Goal: Share content: Share content

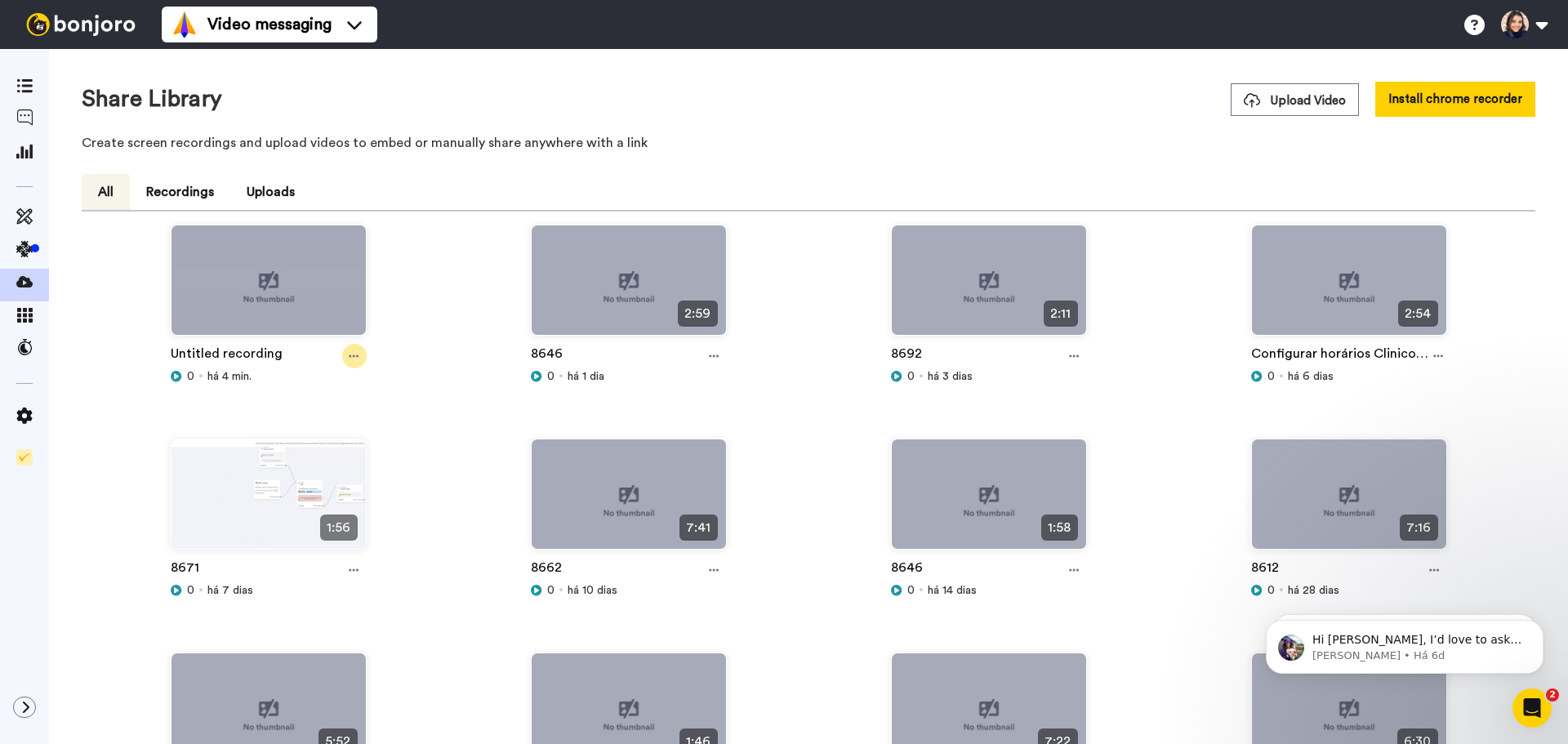
click at [344, 357] on div at bounding box center [354, 355] width 25 height 25
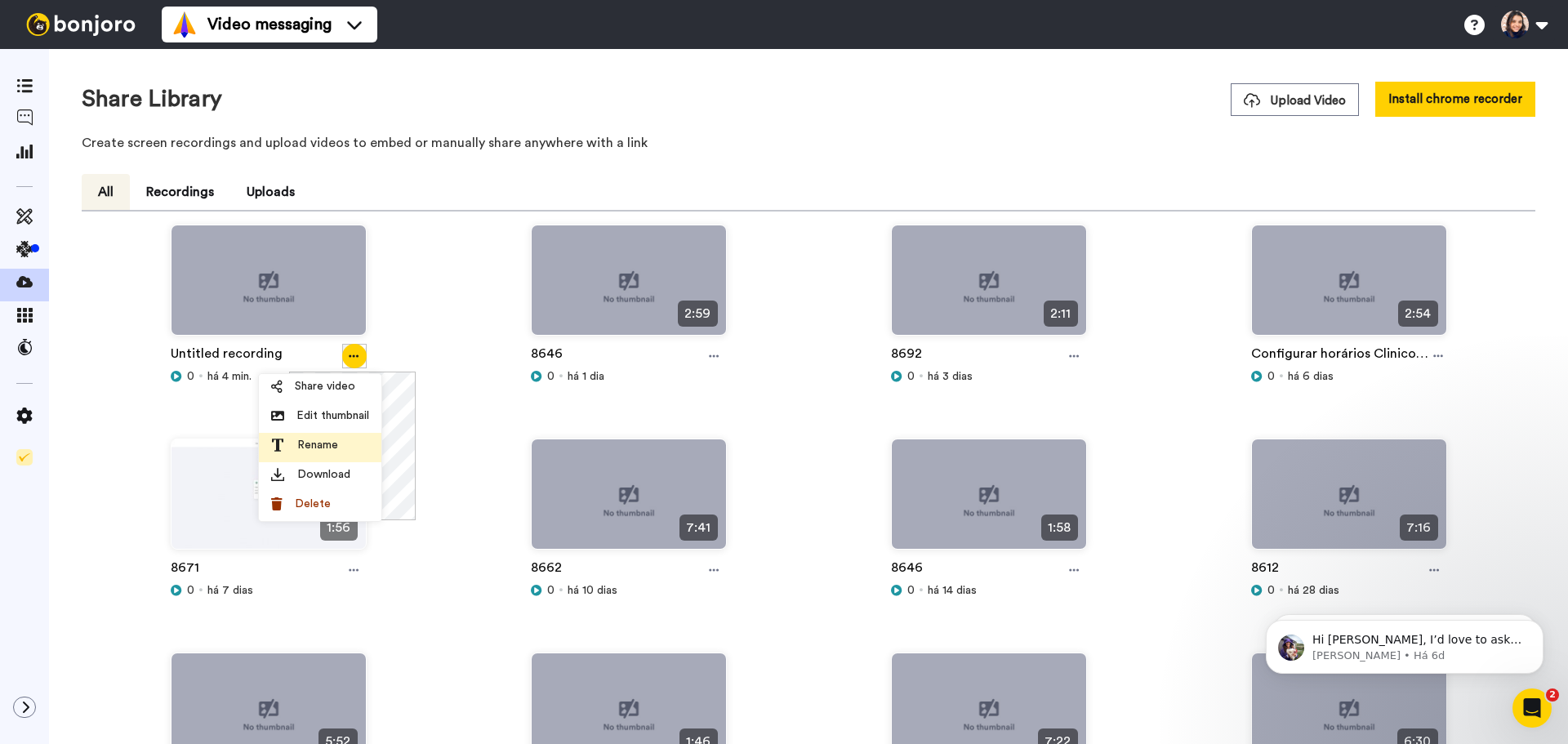
click at [314, 449] on span "Rename" at bounding box center [317, 444] width 41 height 16
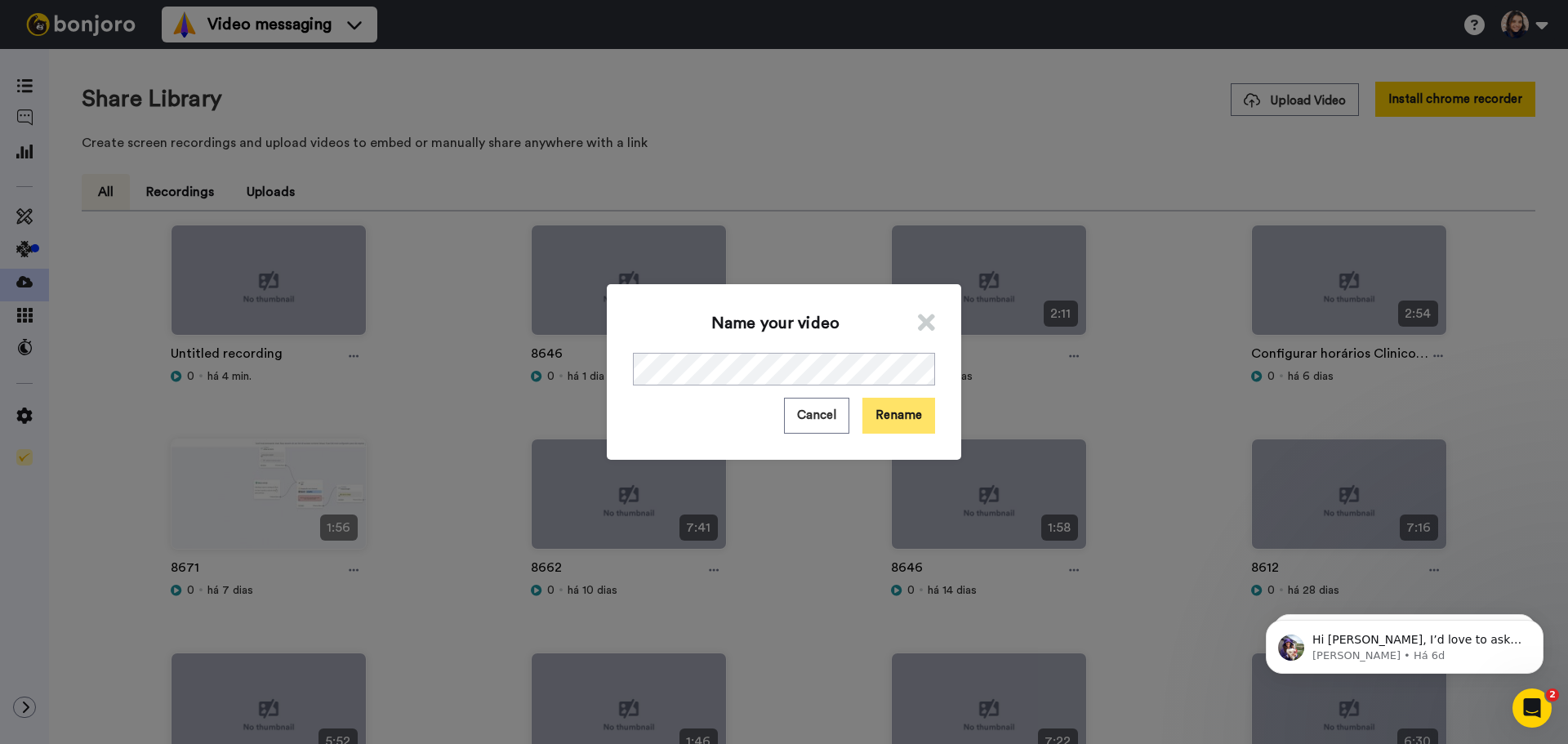
click at [911, 417] on button "Rename" at bounding box center [899, 415] width 73 height 35
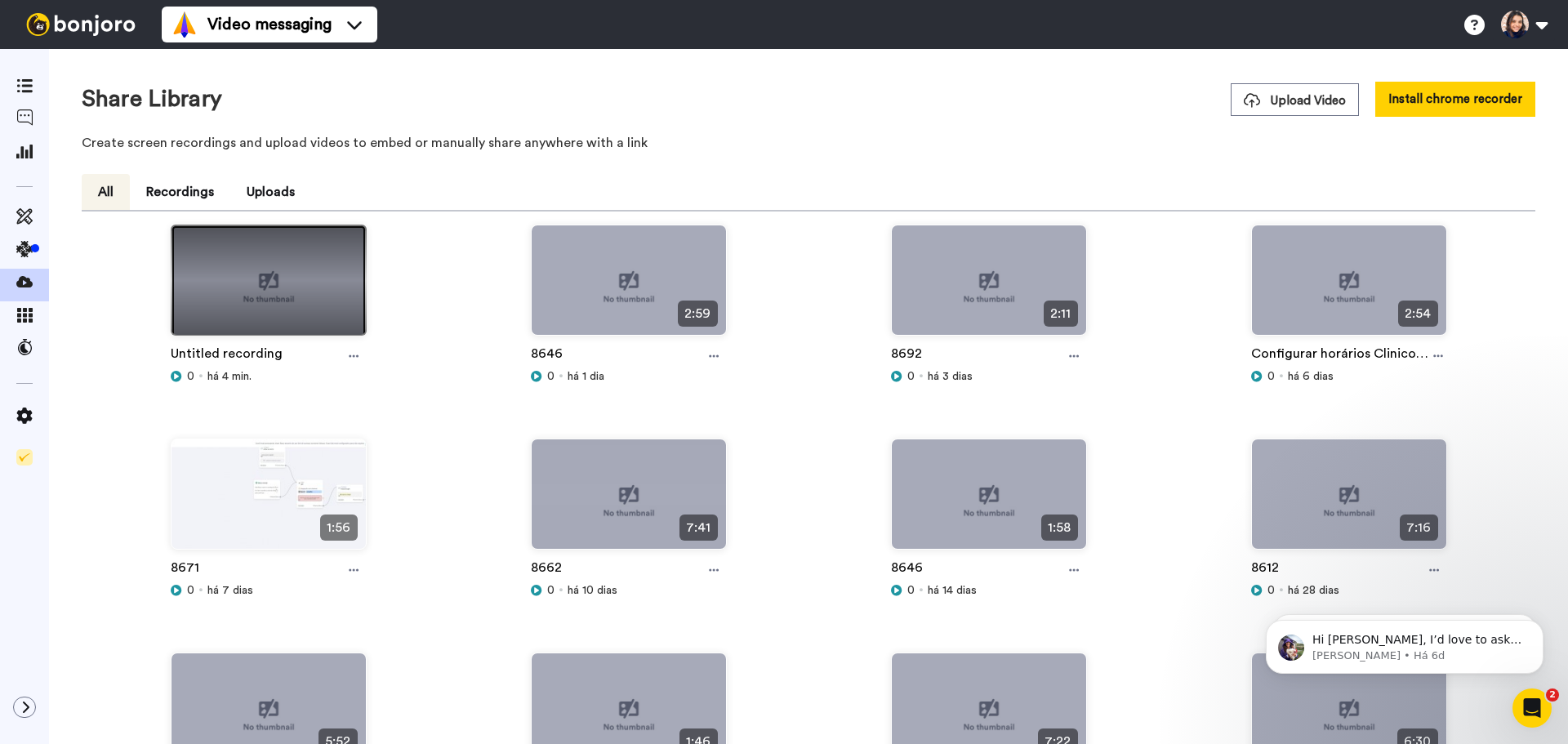
click at [285, 305] on img at bounding box center [269, 287] width 195 height 124
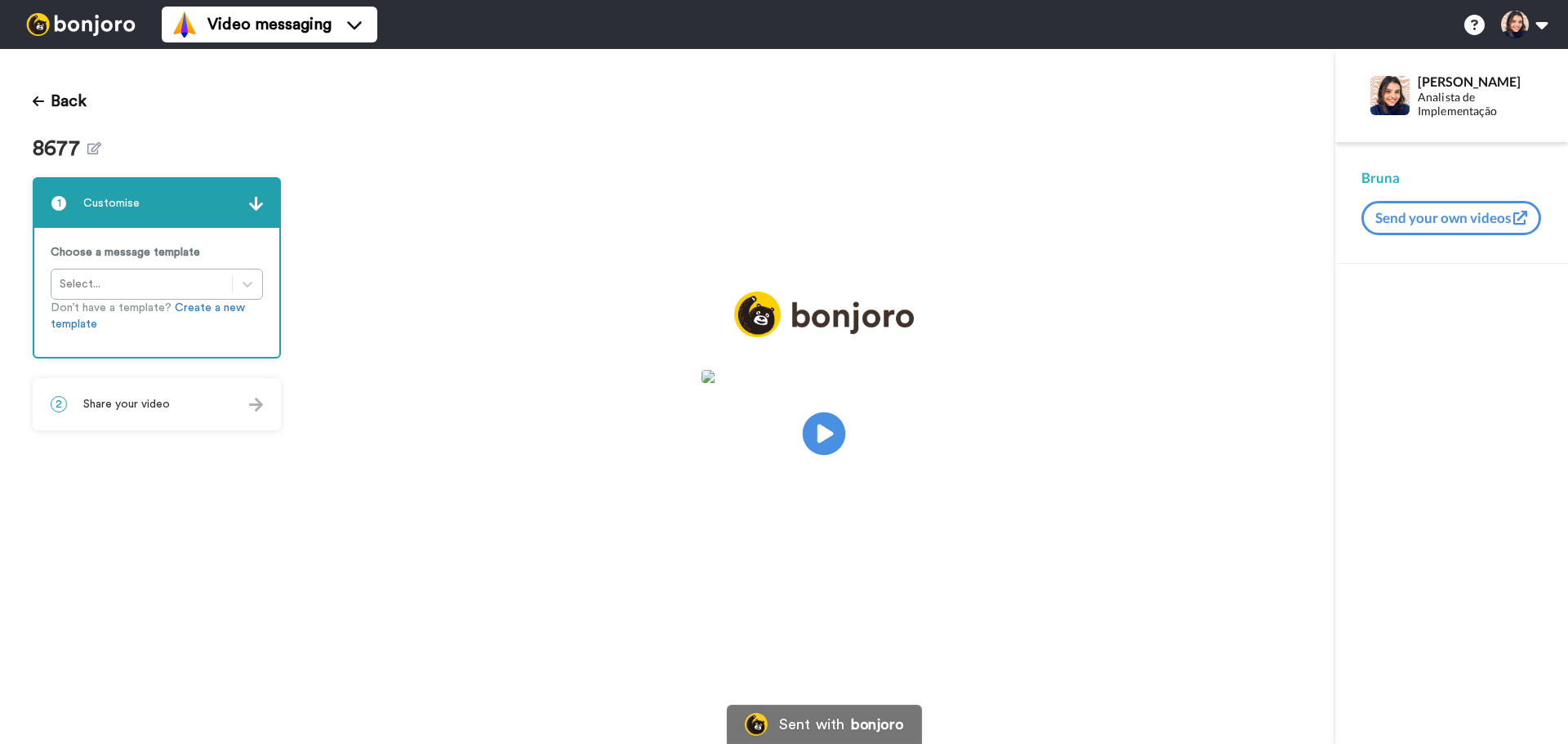
click at [829, 433] on icon "Play/Pause" at bounding box center [823, 434] width 43 height 78
click at [197, 396] on div "2 Share your video" at bounding box center [157, 405] width 245 height 49
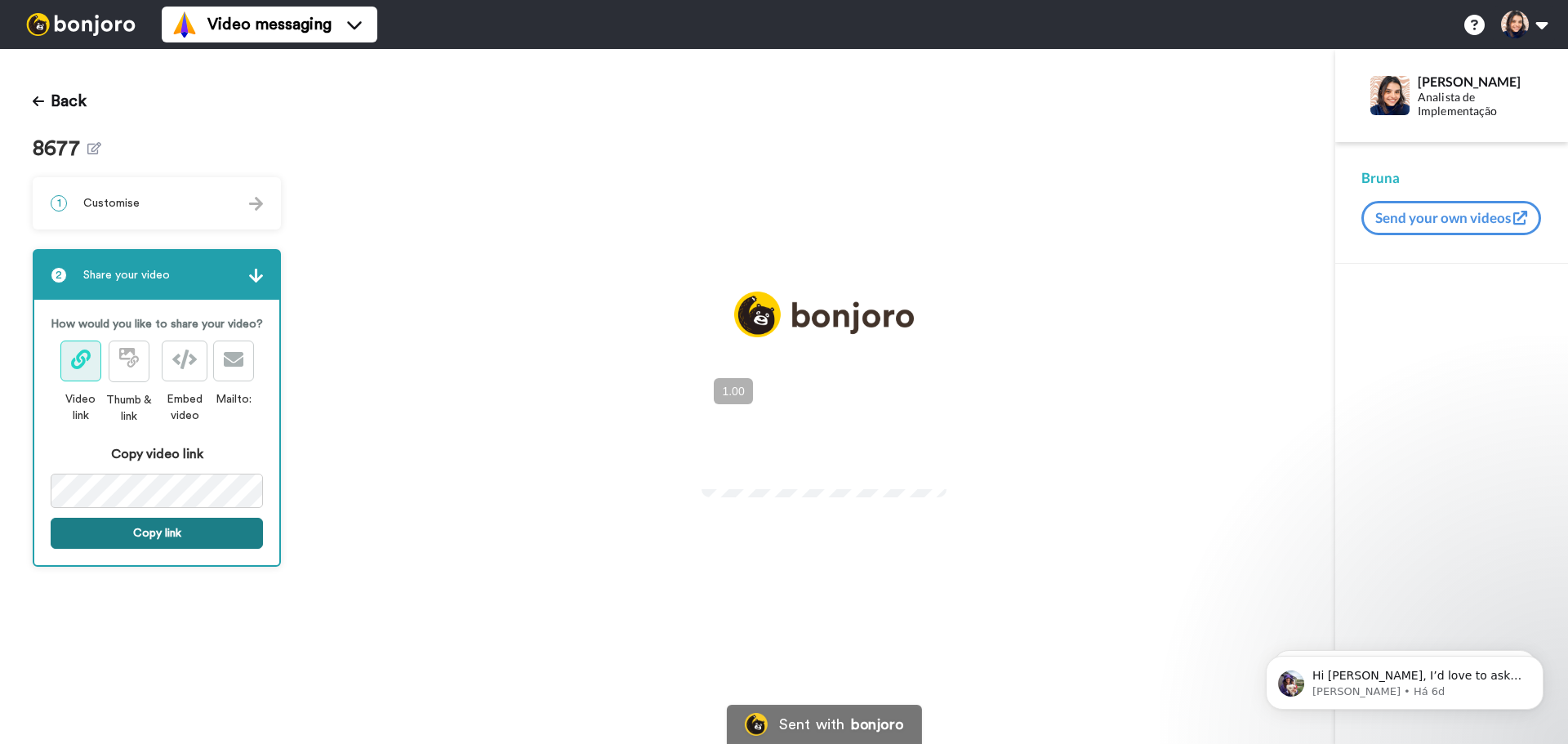
click at [225, 540] on button "Copy link" at bounding box center [157, 533] width 212 height 31
